Goal: Task Accomplishment & Management: Complete application form

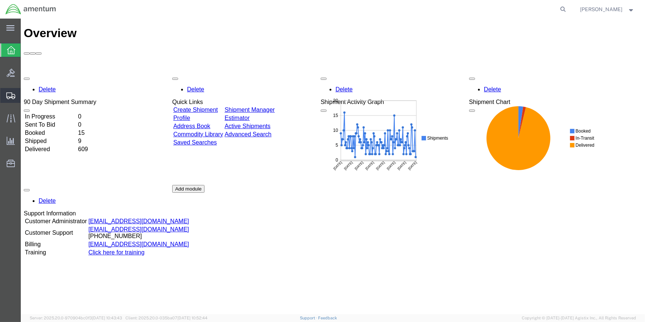
click at [0, 0] on span "Create Shipment" at bounding box center [0, 0] width 0 height 0
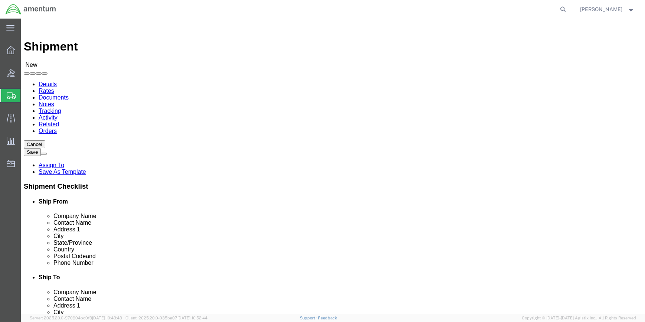
select select
type input "WSA"
select select "49914"
select select "[GEOGRAPHIC_DATA]"
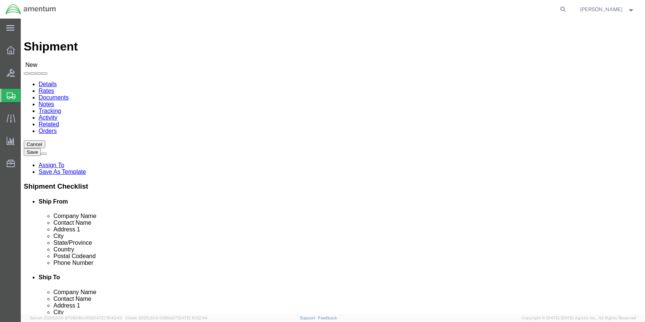
drag, startPoint x: 135, startPoint y: 154, endPoint x: 86, endPoint y: 153, distance: 48.6
click div
type input "[PERSON_NAME]"
click input "text"
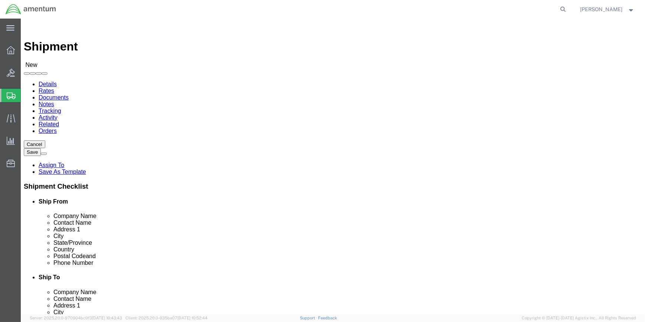
type input "[PHONE_NUMBER]"
drag, startPoint x: 135, startPoint y: 265, endPoint x: 99, endPoint y: 264, distance: 36.0
click input "text"
type input "[PERSON_NAME][EMAIL_ADDRESS][PERSON_NAME][DOMAIN_NAME]"
type input "NCC"
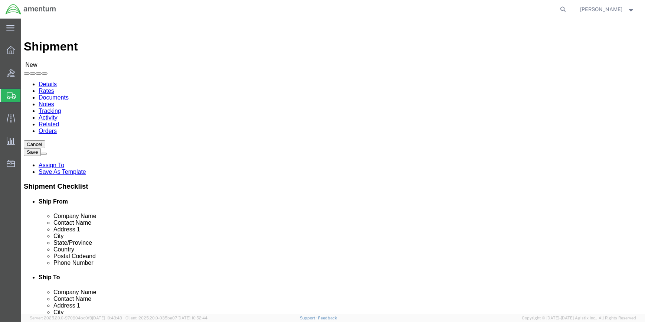
select select "69291"
select select "[GEOGRAPHIC_DATA]"
click input "text"
type input "[PERSON_NAME]"
click input "text"
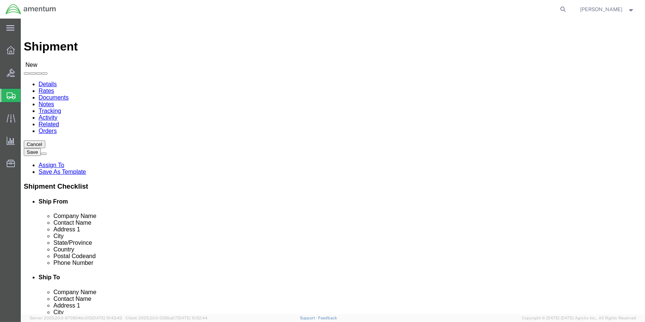
paste input "[PHONE_NUMBER]"
type input "[PHONE_NUMBER]"
click input "text"
paste input "[PERSON_NAME][EMAIL_ADDRESS][PERSON_NAME][DOMAIN_NAME]"
type input "[PERSON_NAME][EMAIL_ADDRESS][PERSON_NAME][DOMAIN_NAME]"
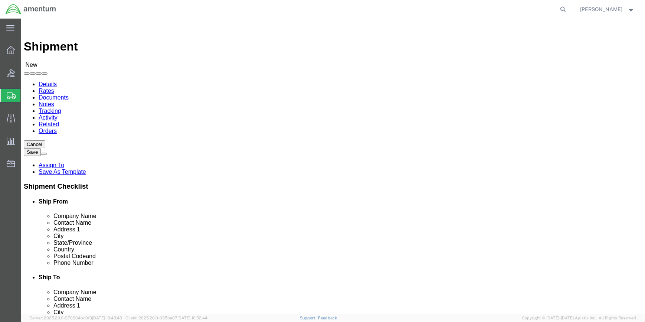
click input "checkbox"
checkbox input "true"
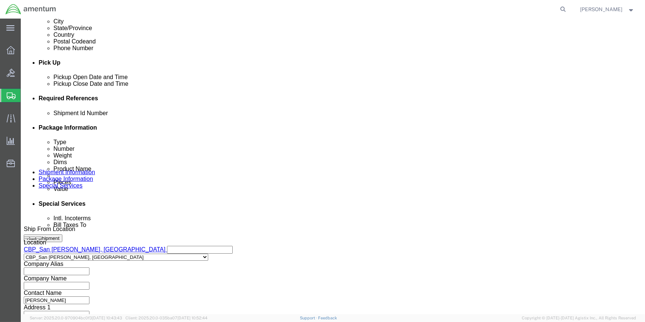
scroll to position [304, 0]
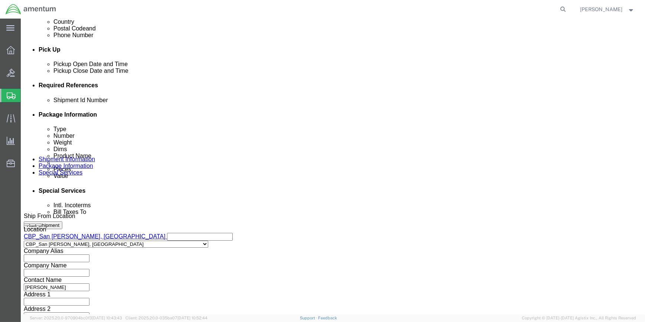
click button "Add reference"
click select "Select Account Type Activity ID Airline Appointment Number ASN Batch Request # …"
select select "CUSTREF"
click select "Select Account Type Activity ID Airline Appointment Number ASN Batch Request # …"
click input "text"
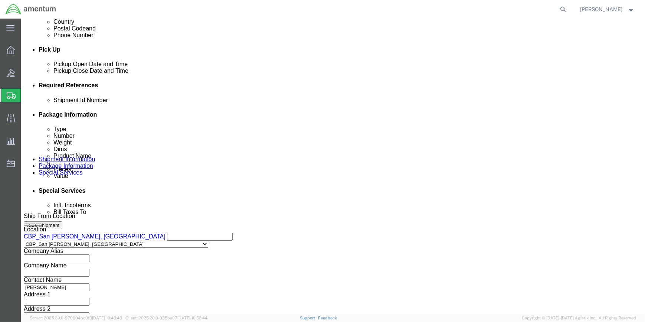
type input "579-008138"
click button "Add reference"
drag, startPoint x: 382, startPoint y: 152, endPoint x: 358, endPoint y: 160, distance: 24.4
click select "Select Account Type Activity ID Airline Appointment Number ASN Batch Request # …"
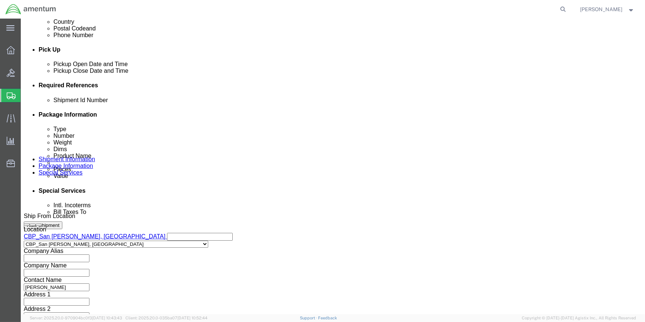
click select "Select Account Type Activity ID Airline Appointment Number ASN Batch Request # …"
drag, startPoint x: 376, startPoint y: 154, endPoint x: 372, endPoint y: 155, distance: 4.5
click select "Select Account Type Activity ID Airline Appointment Number ASN Batch Request # …"
select select "DEPT"
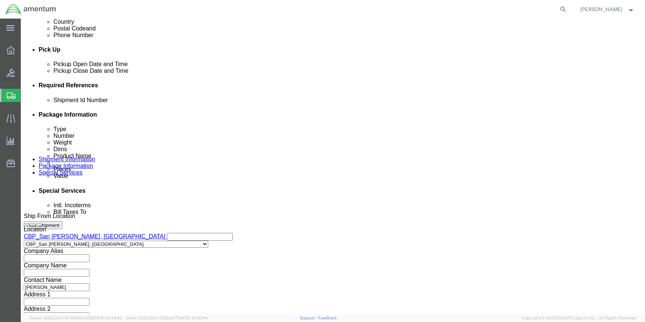
click select "Select Account Type Activity ID Airline Appointment Number ASN Batch Request # …"
click input "text"
type input "CBP"
drag, startPoint x: 436, startPoint y: 127, endPoint x: 400, endPoint y: 132, distance: 36.8
click button "Add reference"
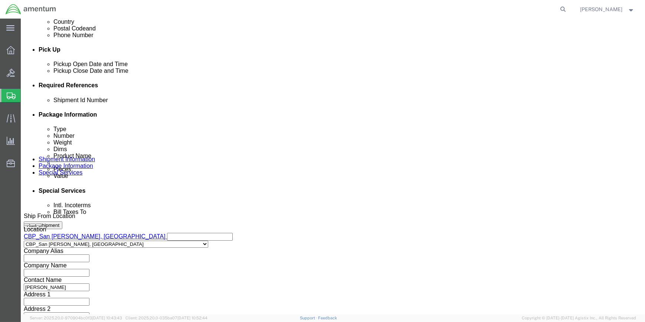
drag, startPoint x: 75, startPoint y: 166, endPoint x: 68, endPoint y: 166, distance: 7.8
click select "Select Account Type Activity ID Airline Appointment Number ASN Batch Request # …"
select select "PROJNUM"
click select "Select Account Type Activity ID Airline Appointment Number ASN Batch Request # …"
drag, startPoint x: 105, startPoint y: 171, endPoint x: 109, endPoint y: 170, distance: 4.1
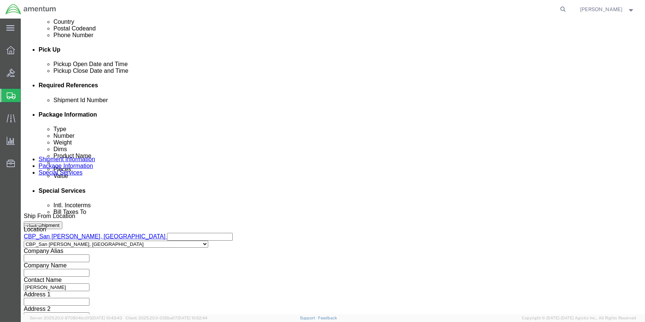
click input "text"
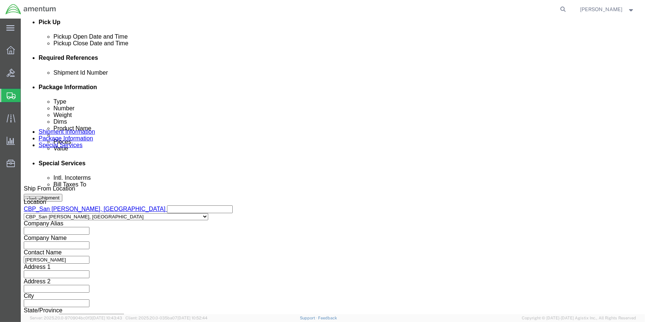
scroll to position [356, 0]
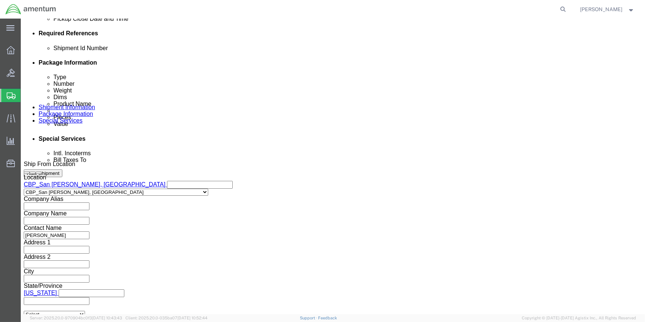
type input "6118.04.03.2219.000.WSA.0000"
click button "Continue"
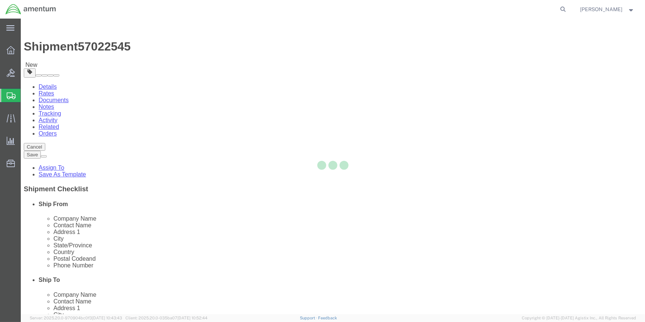
select select "CBOX"
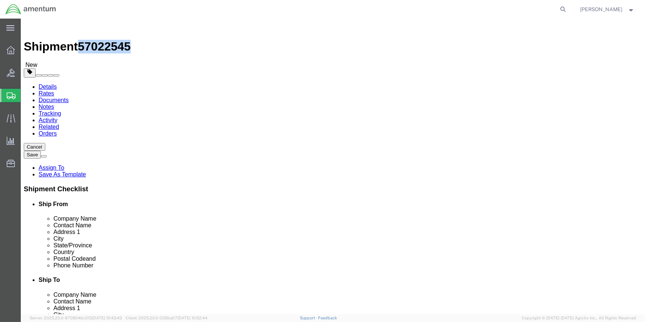
drag, startPoint x: 62, startPoint y: 7, endPoint x: 96, endPoint y: 7, distance: 34.1
click div "Shipment 57022545 New"
click icon
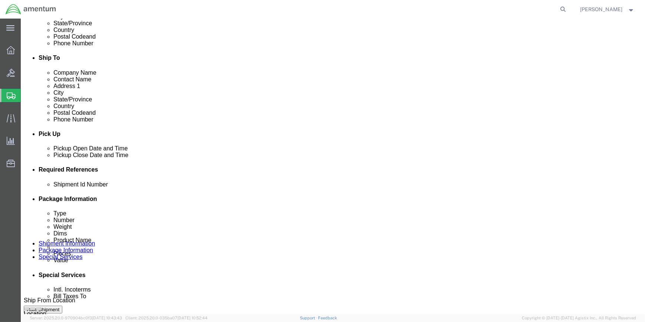
scroll to position [304, 0]
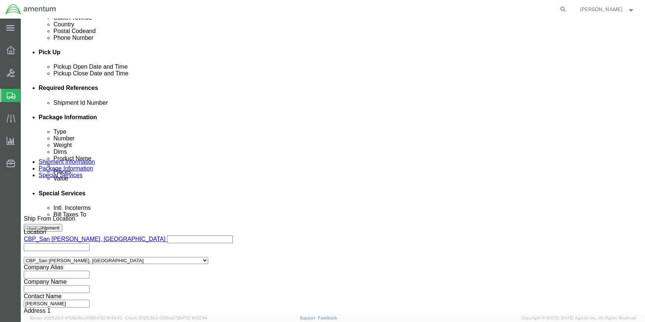
click input "text"
paste input "57022545"
type input "57022545"
click icon
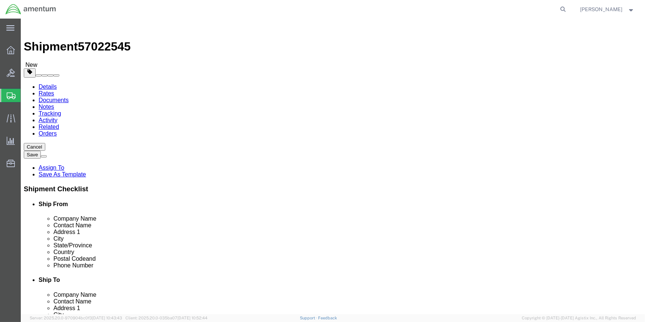
drag, startPoint x: 112, startPoint y: 163, endPoint x: 119, endPoint y: 163, distance: 7.1
click input "text"
click select "Select BCK Boxes Bale(s) Basket(s) Bolt(s) Bottle(s) Buckets Bulk Bundle(s) Can…"
select select "SBX"
click select "Select BCK Boxes Bale(s) Basket(s) Bolt(s) Bottle(s) Buckets Bulk Bundle(s) Can…"
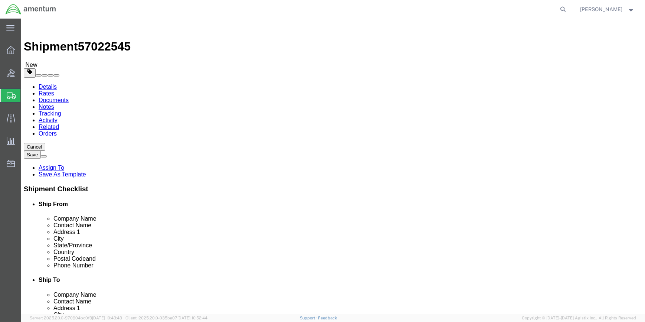
type input "12.25"
type input "11.00"
type input "1.50"
click input "0.00"
type input "0"
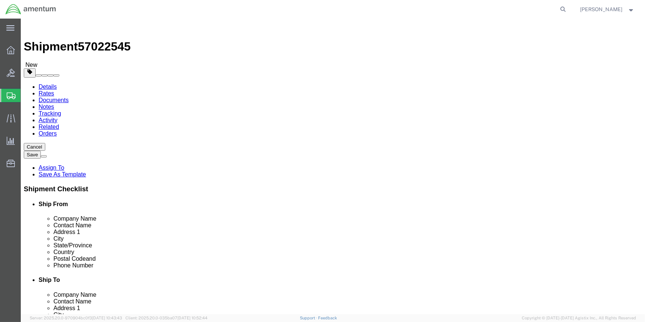
type input ".5"
click link "Add Content"
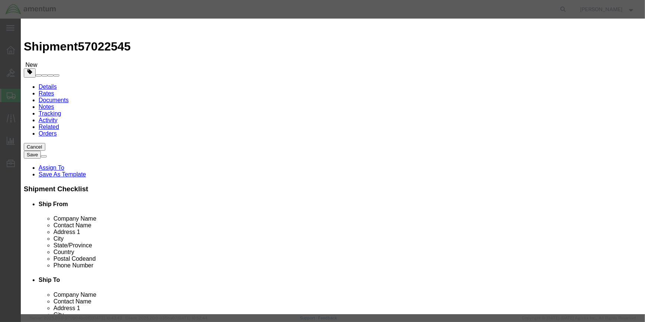
click input "text"
type input "WASHER"
click input "0"
type input "1"
drag, startPoint x: 199, startPoint y: 85, endPoint x: 318, endPoint y: 93, distance: 119.0
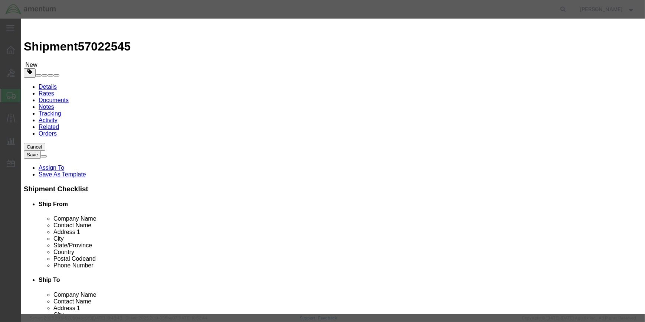
click input "text"
type input "5"
click button "Save & Close"
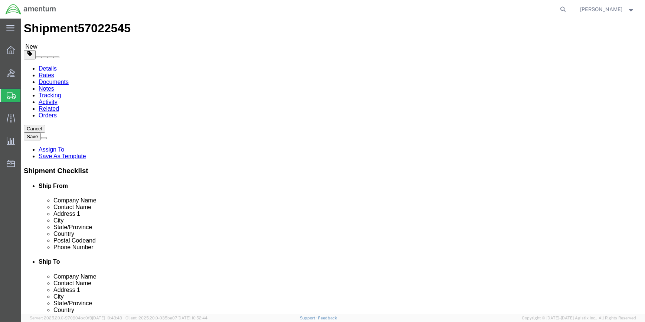
scroll to position [28, 0]
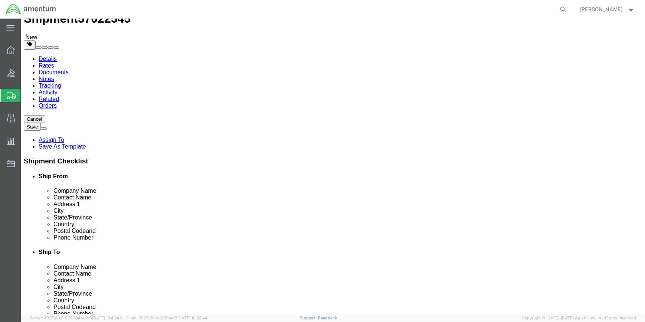
click button "Rate Shipment"
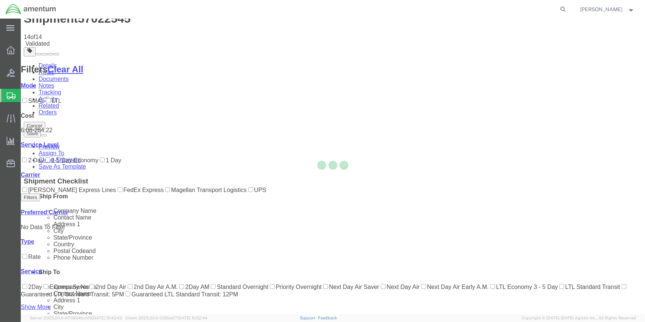
scroll to position [0, 0]
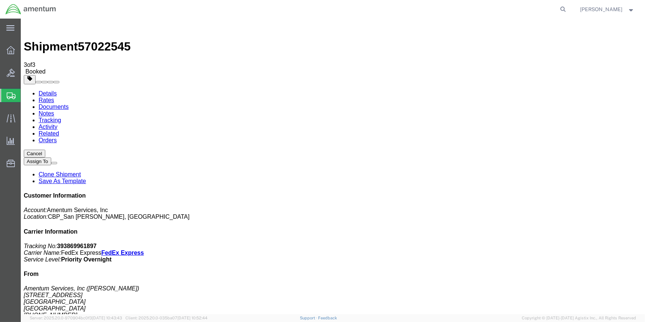
drag, startPoint x: 458, startPoint y: 82, endPoint x: 423, endPoint y: 90, distance: 35.9
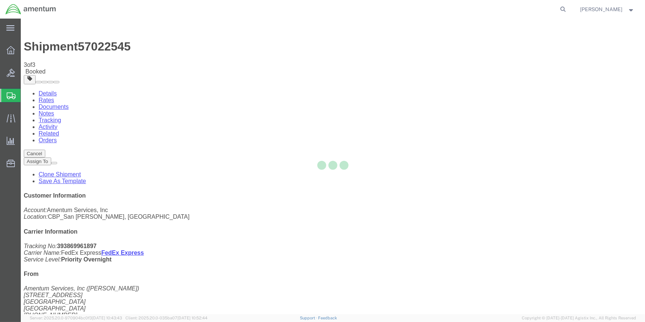
select select "49914"
select select "69291"
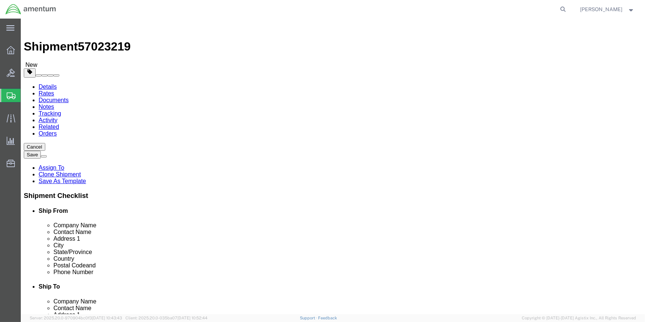
type input "gfl"
select select "49920"
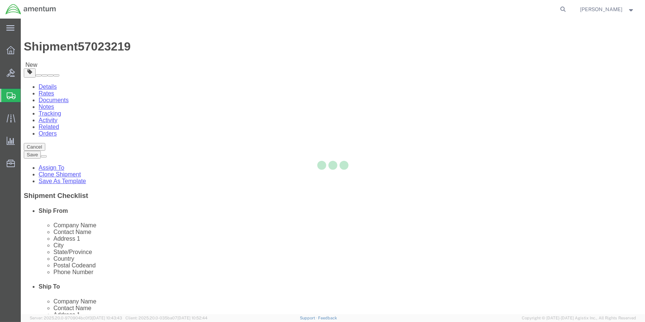
type input "[PERSON_NAME] “[PERSON_NAME]” [PERSON_NAME]"
type input "[GEOGRAPHIC_DATA]"
type input "59404"
type input "[PHONE_NUMBER]"
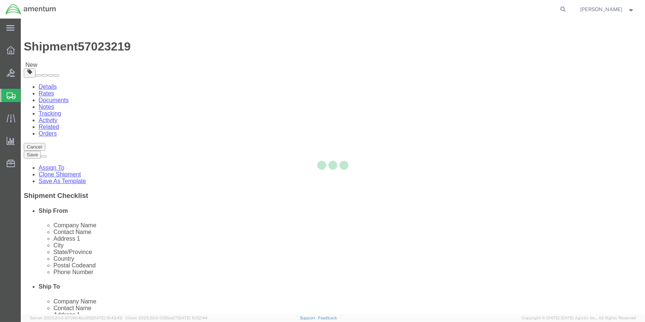
type input "[PERSON_NAME][EMAIL_ADDRESS][PERSON_NAME][DOMAIN_NAME]"
select select "MT"
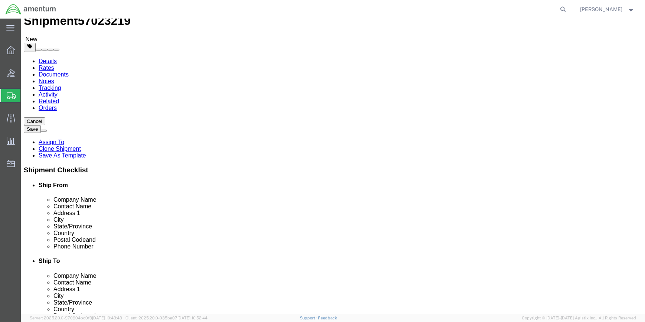
scroll to position [168, 0]
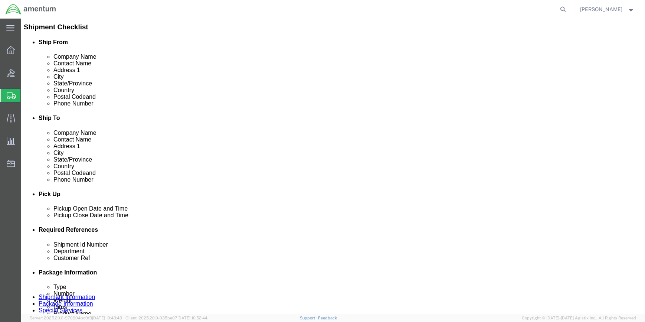
drag, startPoint x: 61, startPoint y: 8, endPoint x: 98, endPoint y: 9, distance: 37.1
click div "Shipment 57023219 New"
drag, startPoint x: 98, startPoint y: 9, endPoint x: 91, endPoint y: 9, distance: 7.1
copy span "57023219"
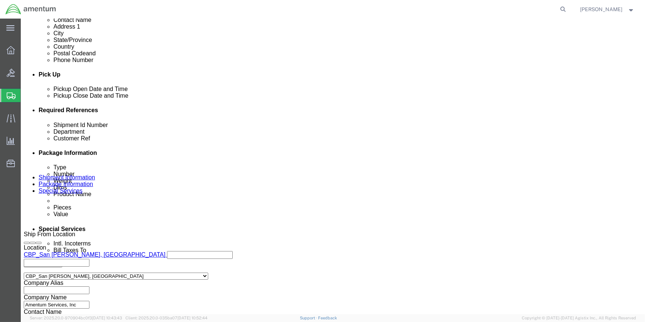
scroll to position [304, 0]
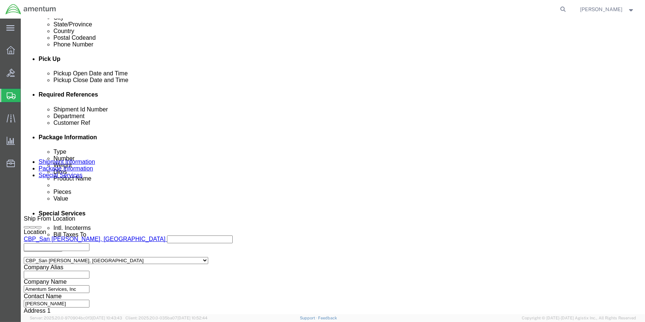
drag, startPoint x: 111, startPoint y: 153, endPoint x: 117, endPoint y: 152, distance: 6.8
click input "57022545"
type input "5"
paste input "57023219"
type input "57023219"
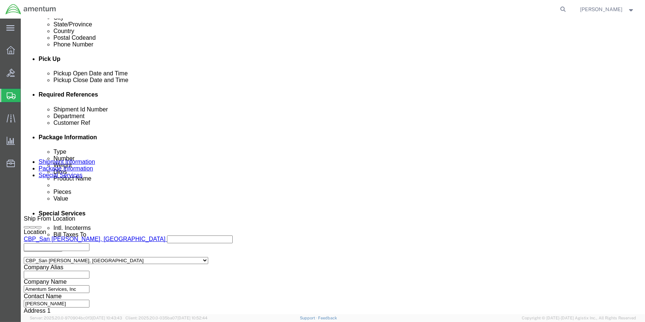
click input "579-008138"
type input "5"
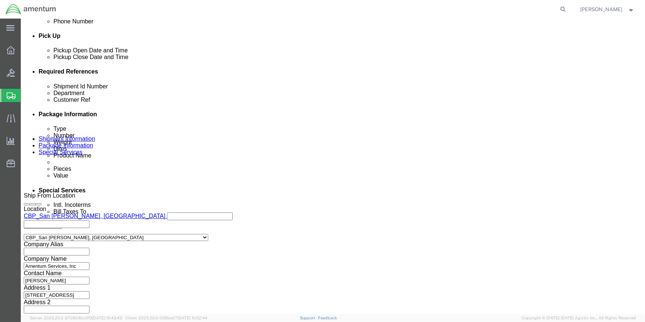
scroll to position [356, 0]
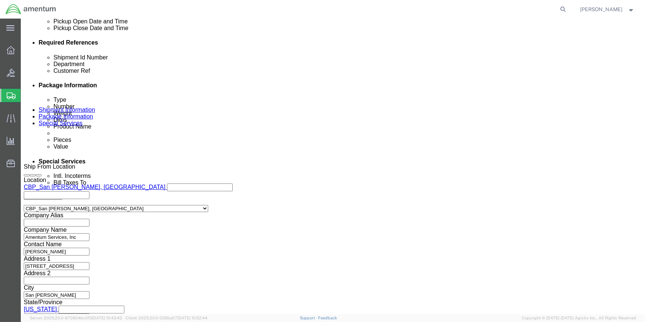
type input "573-008142"
click button "Continue"
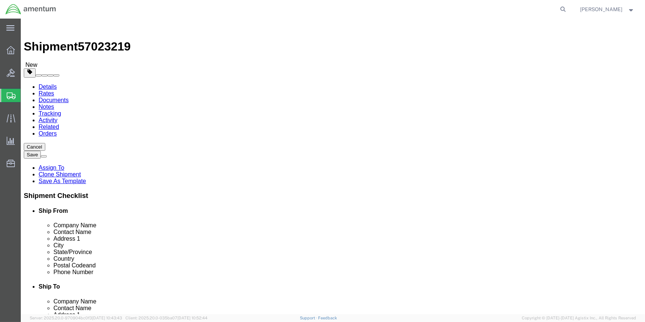
drag, startPoint x: 219, startPoint y: 134, endPoint x: 134, endPoint y: 132, distance: 85.0
click select "Select Bale(s) Basket(s) Bolt(s) Bottle(s) Buckets Bulk Bundle(s) Can(s) Cardbo…"
select select "CBOX"
click select "Select Bale(s) Basket(s) Bolt(s) Bottle(s) Buckets Bulk Bundle(s) Can(s) Cardbo…"
click input "12.25"
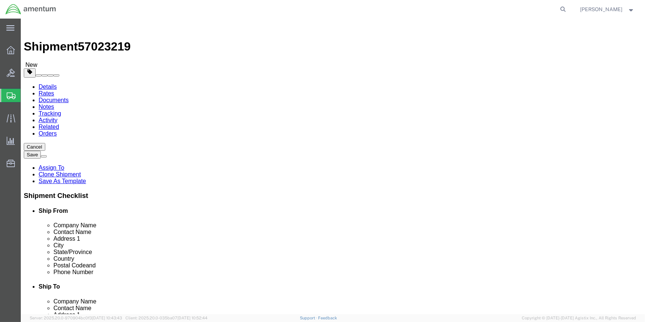
type input "1"
type input "18"
type input "12"
type input "10"
click input "0.50"
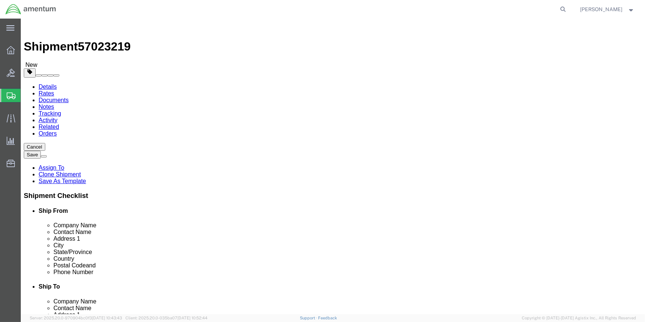
type input "0"
type input "18"
click dd "5.00 USD"
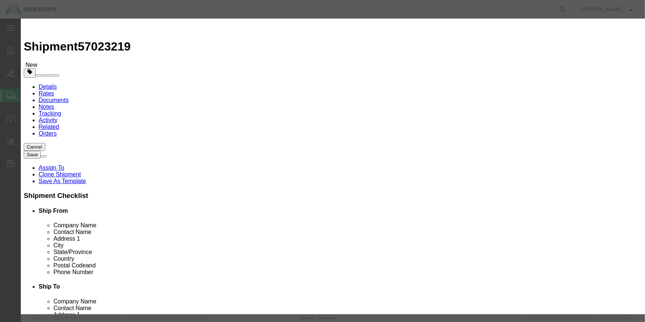
click input "WASHER"
type input "W"
type input "SURVIVAL KIT"
click div "Commodity library"
click input "SURVIVAL KIT"
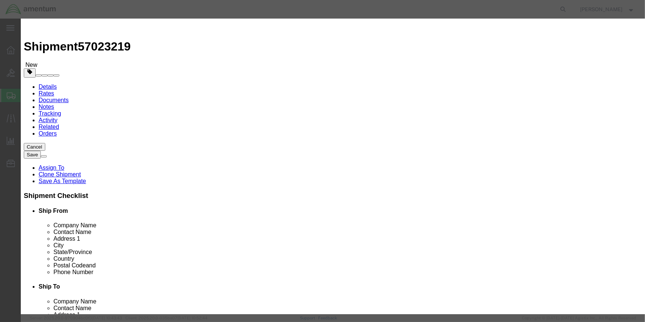
click input "5.00"
type input "5"
type input ".20"
click input "text"
type input "CBP-007"
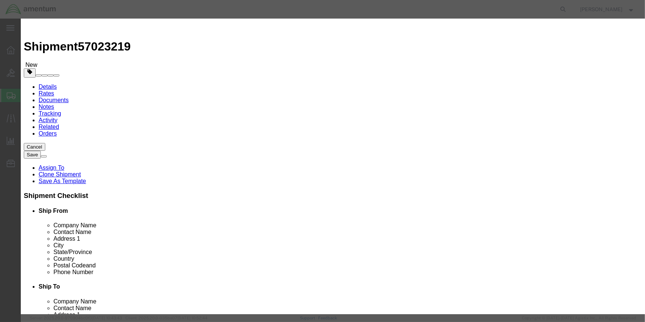
drag, startPoint x: 181, startPoint y: 213, endPoint x: 200, endPoint y: 211, distance: 18.6
click input "checkbox"
checkbox input "true"
click input "text"
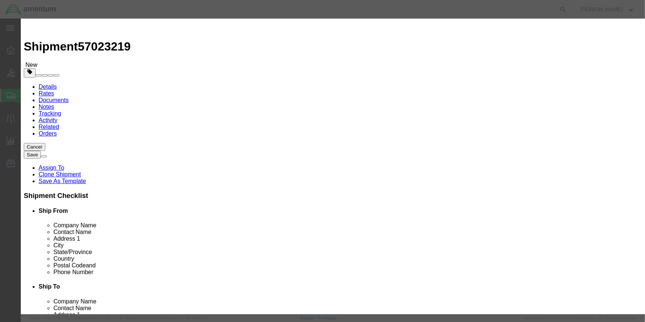
scroll to position [0, 22]
type input "LIFE-SAVING APPLIANCES, NOT SELF-INLATING"
drag, startPoint x: 251, startPoint y: 112, endPoint x: 272, endPoint y: 108, distance: 21.7
click input "text"
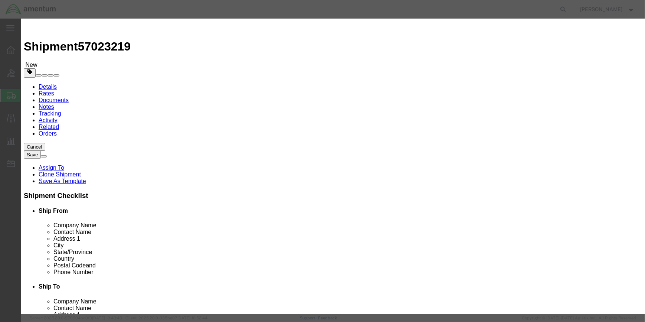
type input "3072"
click select "Select 1 Explosive 1.1 Explosive 1.2 Explosive 1.3 Explosive 1.4 Explosive 1.5 …"
select select "9 Miscellaneous"
click select "Select 1 Explosive 1.1 Explosive 1.2 Explosive 1.3 Explosive 1.4 Explosive 1.5 …"
click select "Select 1 - Drums 2 - Reserved 3 - Jerricans 4 - Boxes 5 - Bags 6 - Composite Pa…"
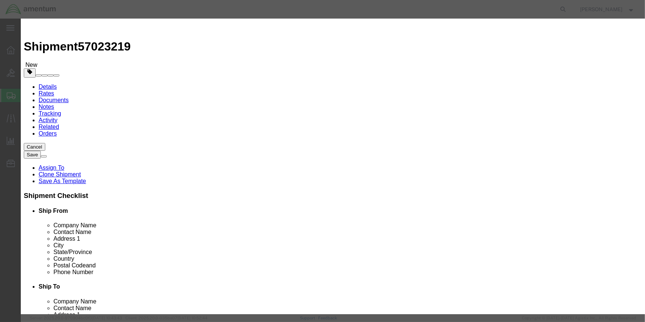
select select "BOXES"
click select "Select 1 - Drums 2 - Reserved 3 - Jerricans 4 - Boxes 5 - Bags 6 - Composite Pa…"
drag, startPoint x: 298, startPoint y: 183, endPoint x: 292, endPoint y: 183, distance: 5.2
click select "Container Material A - Steel (all types and surface treatments) B - Aluminum C …"
select select "FIBERBOARD"
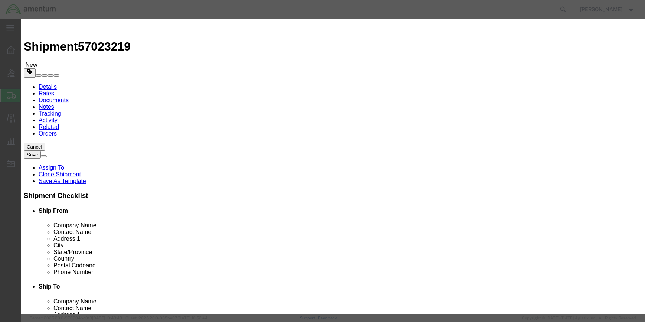
click select "Container Material A - Steel (all types and surface treatments) B - Aluminum C …"
drag, startPoint x: 222, startPoint y: 194, endPoint x: 234, endPoint y: 195, distance: 12.3
click input "text"
type input "955"
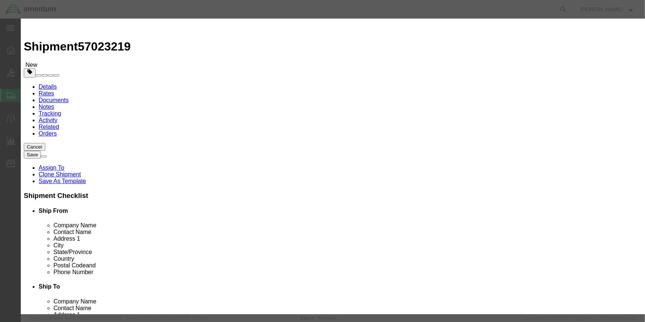
drag, startPoint x: 224, startPoint y: 198, endPoint x: 230, endPoint y: 197, distance: 5.7
click input "text"
type input "7.7"
click input "text"
type input "CHEMTREC"
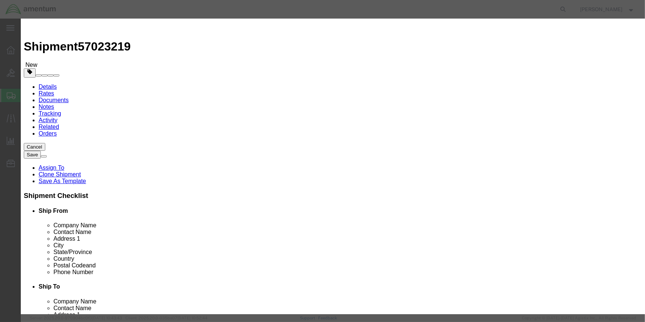
type input "CCN 216832"
click input "text"
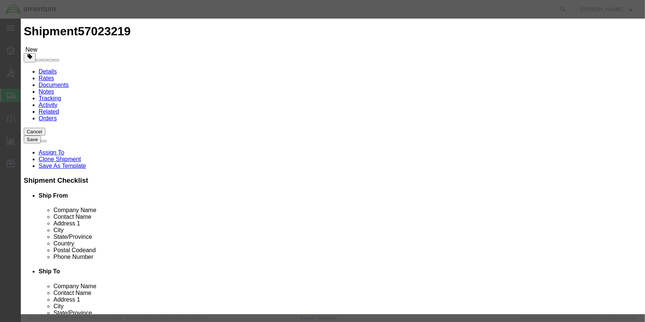
scroll to position [28, 0]
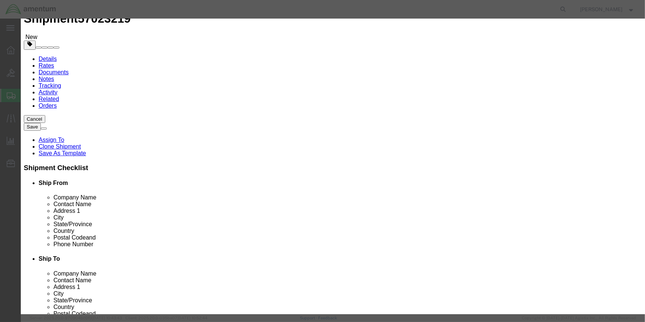
type input "[PHONE_NUMBER]"
drag, startPoint x: 465, startPoint y: 256, endPoint x: 412, endPoint y: 254, distance: 53.1
click button "Save & Close"
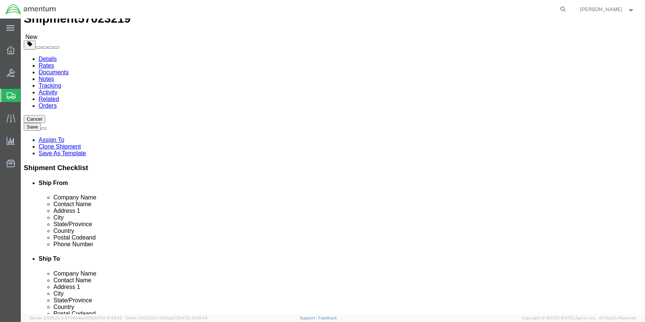
click button "Rate Shipment"
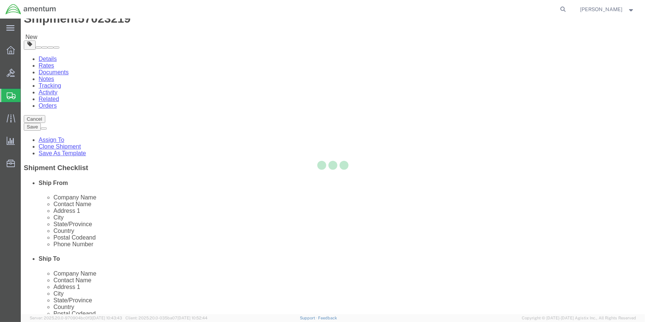
select select "CBOX"
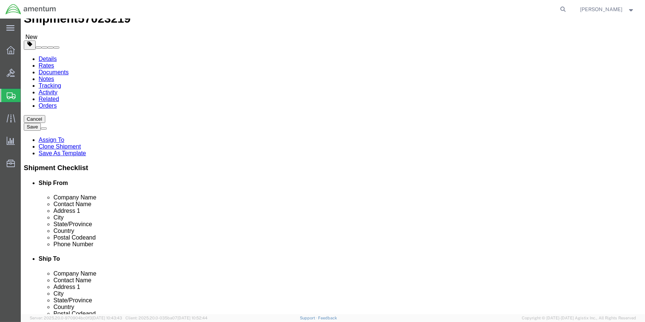
scroll to position [0, 0]
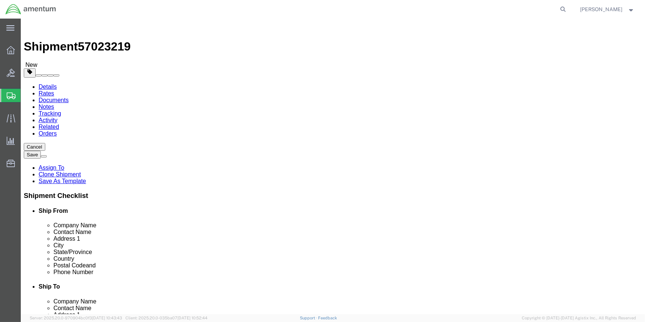
click div "Please fix the following errors Package 1, Content 1: Content hazmat Total Quan…"
click dd "0.20 USD"
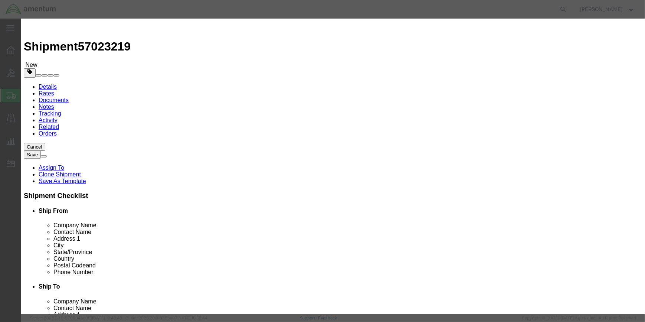
scroll to position [215, 0]
click select "Select curies gallons kgs lbs liters milliliters"
select select "KGS"
click select "Select curies gallons kgs lbs liters milliliters"
drag, startPoint x: 477, startPoint y: 256, endPoint x: 468, endPoint y: 253, distance: 9.2
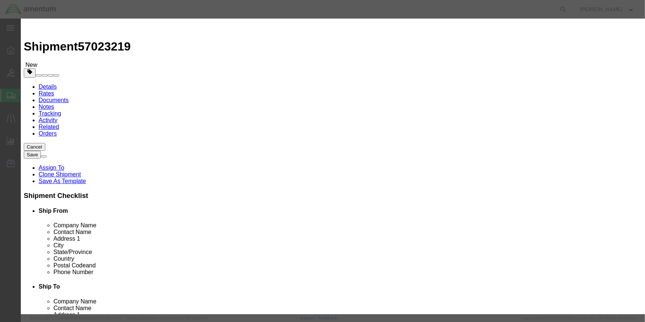
click button "Save & Close"
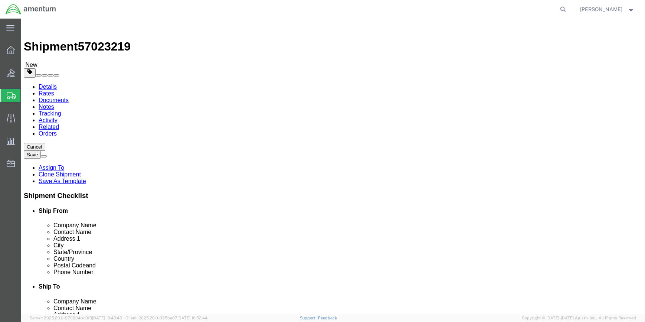
click button "Rate Shipment"
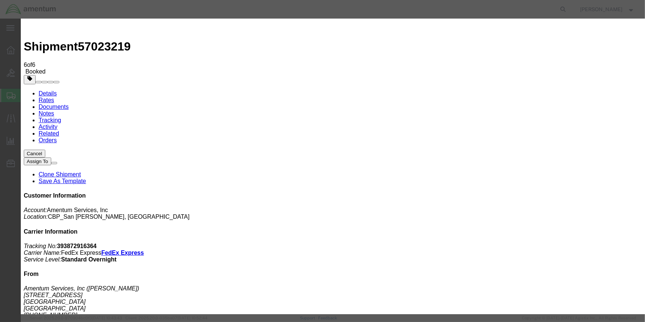
type input "C:\fakepath\GFL 57023219.pdf"
select select
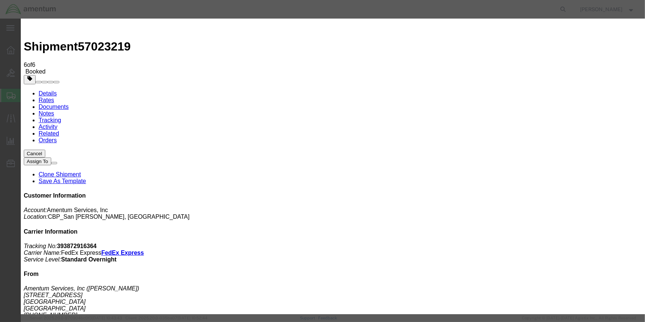
select select
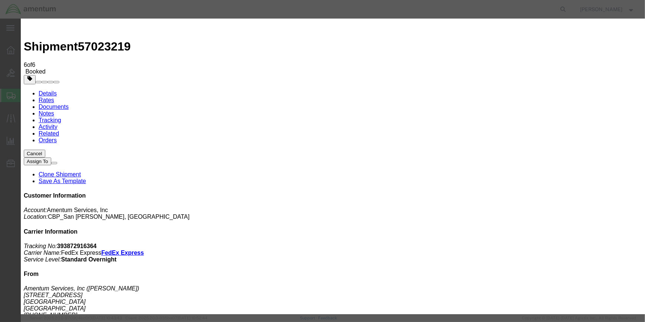
type input "C:\fakepath\GFL 57023219.pdf"
select select
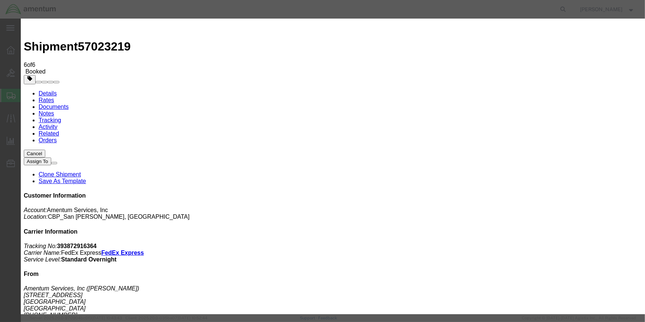
select select
